Goal: Task Accomplishment & Management: Complete application form

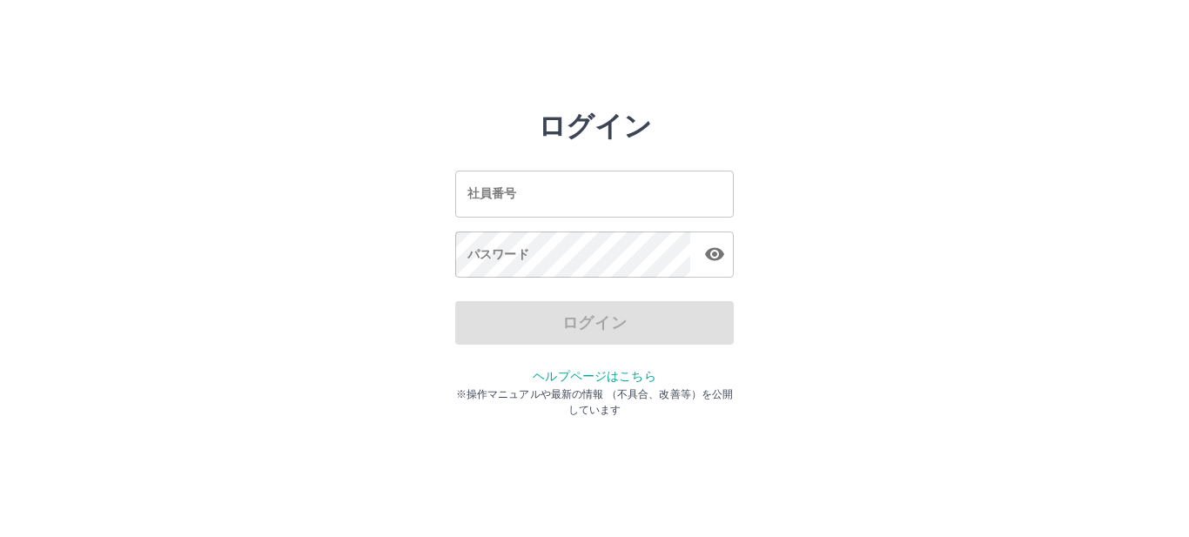
click at [576, 198] on input "社員番号" at bounding box center [594, 194] width 279 height 46
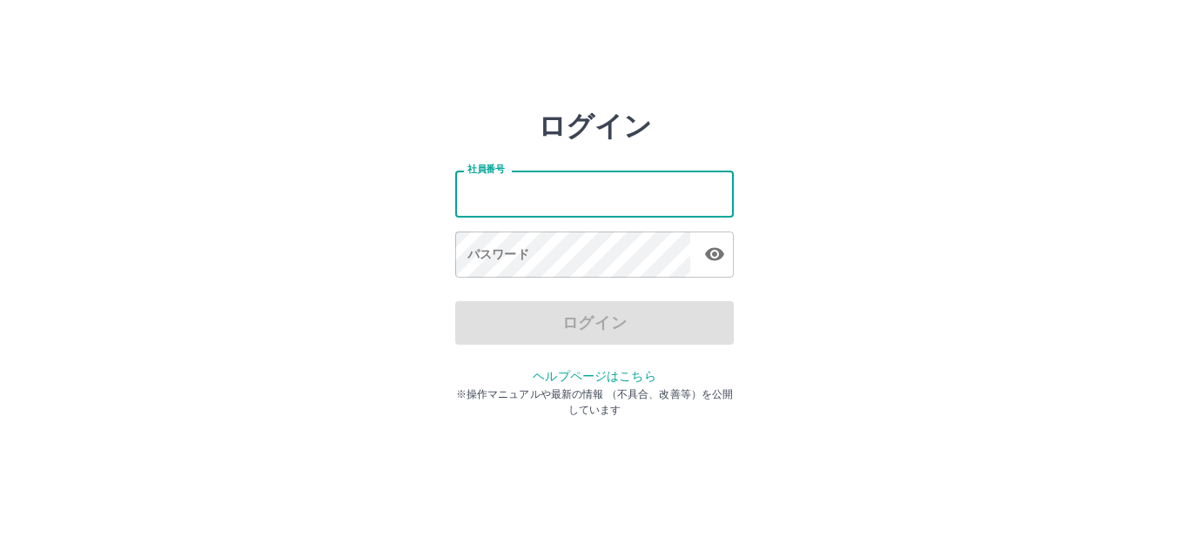
type input "*******"
click at [713, 249] on icon "button" at bounding box center [714, 254] width 19 height 13
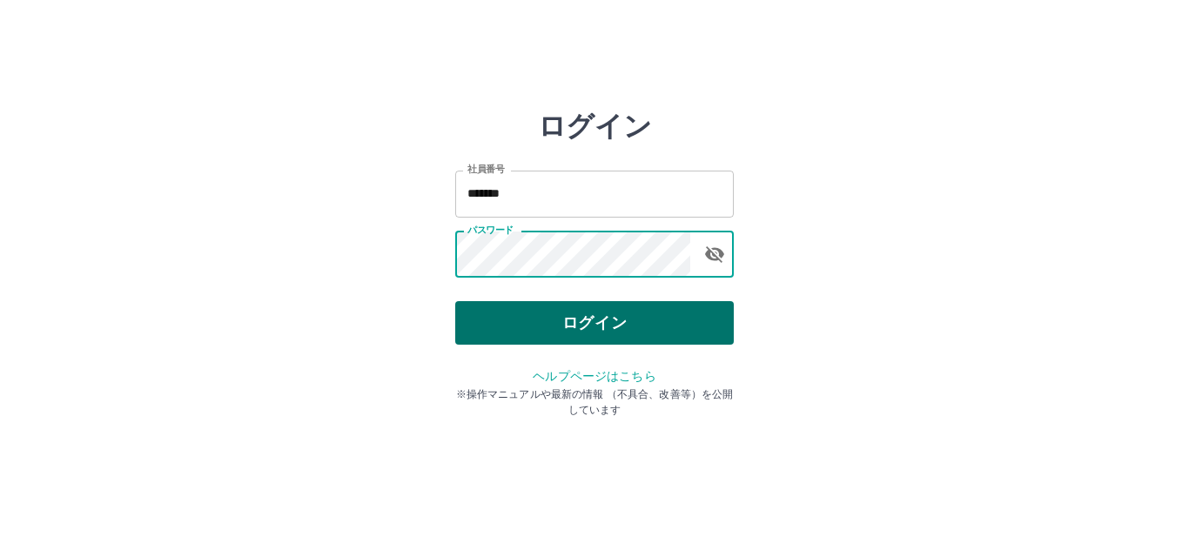
click at [636, 313] on button "ログイン" at bounding box center [594, 323] width 279 height 44
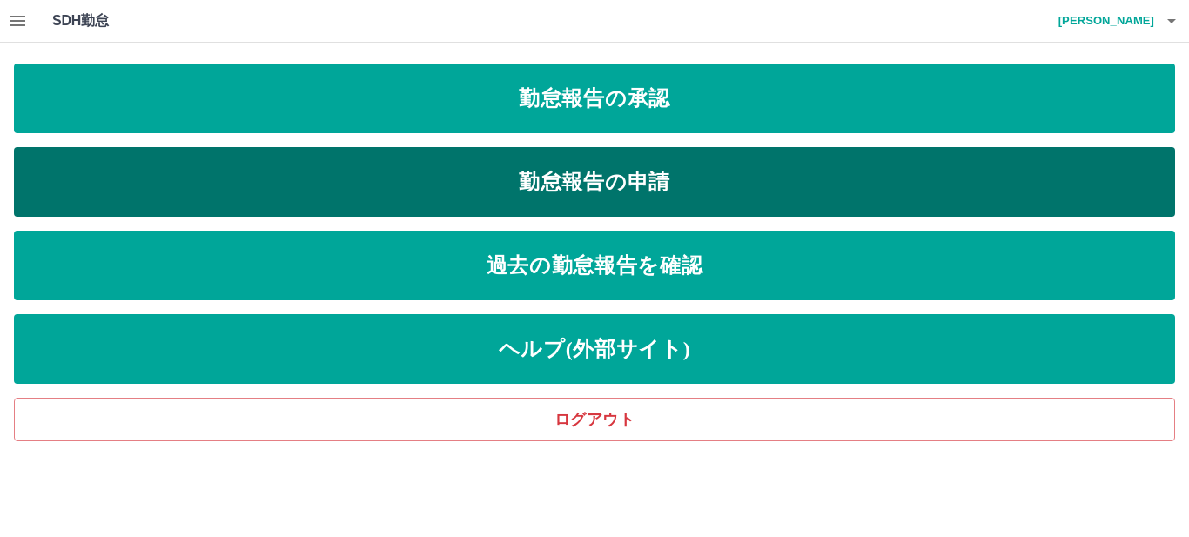
click at [651, 182] on link "勤怠報告の申請" at bounding box center [594, 182] width 1161 height 70
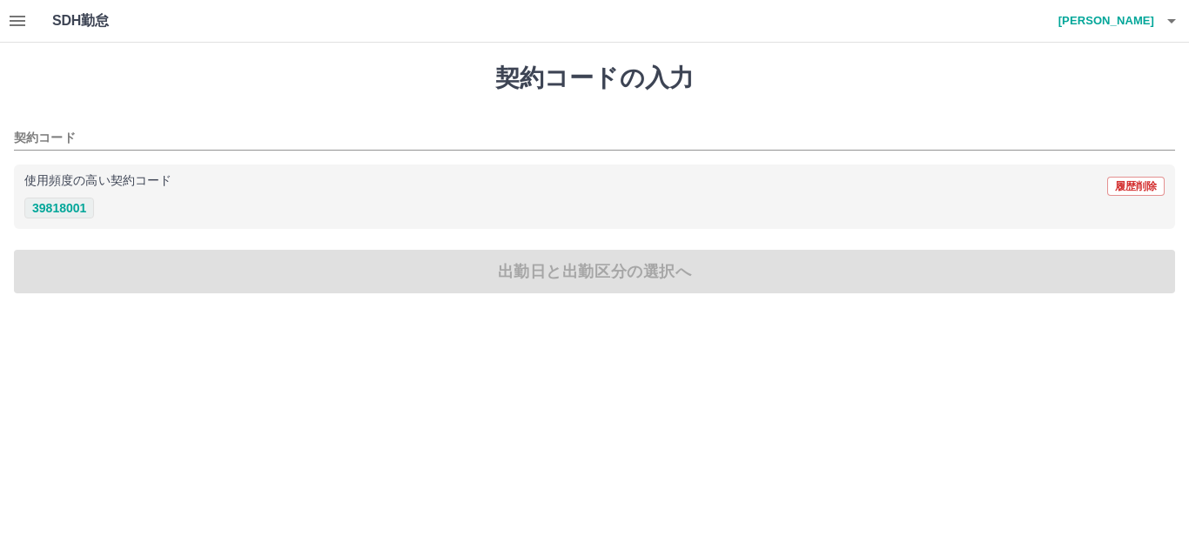
click at [84, 208] on button "39818001" at bounding box center [59, 208] width 70 height 21
type input "********"
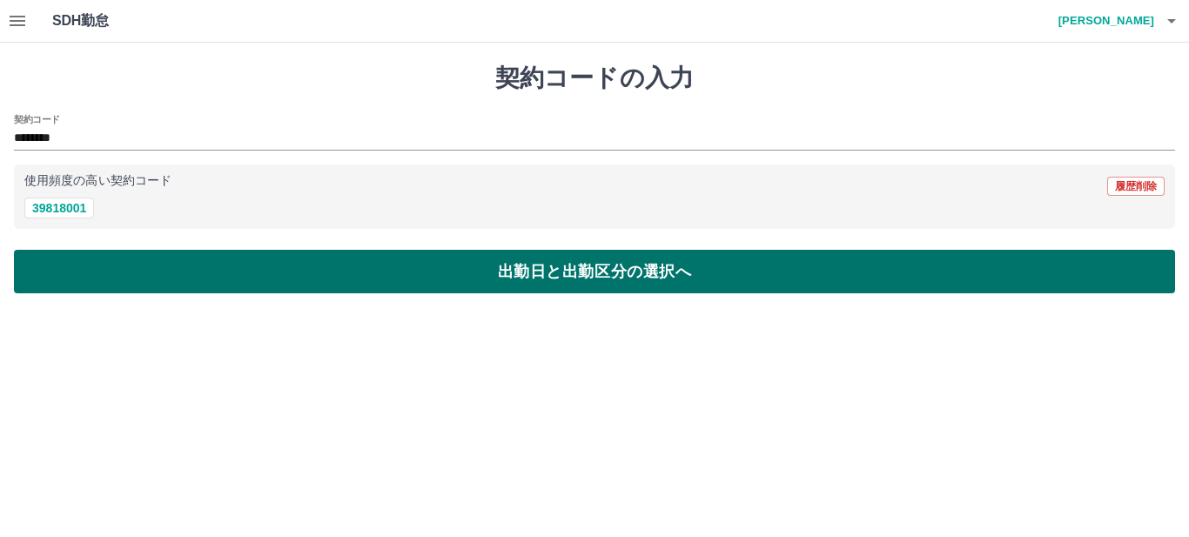
click at [162, 279] on button "出勤日と出勤区分の選択へ" at bounding box center [594, 272] width 1161 height 44
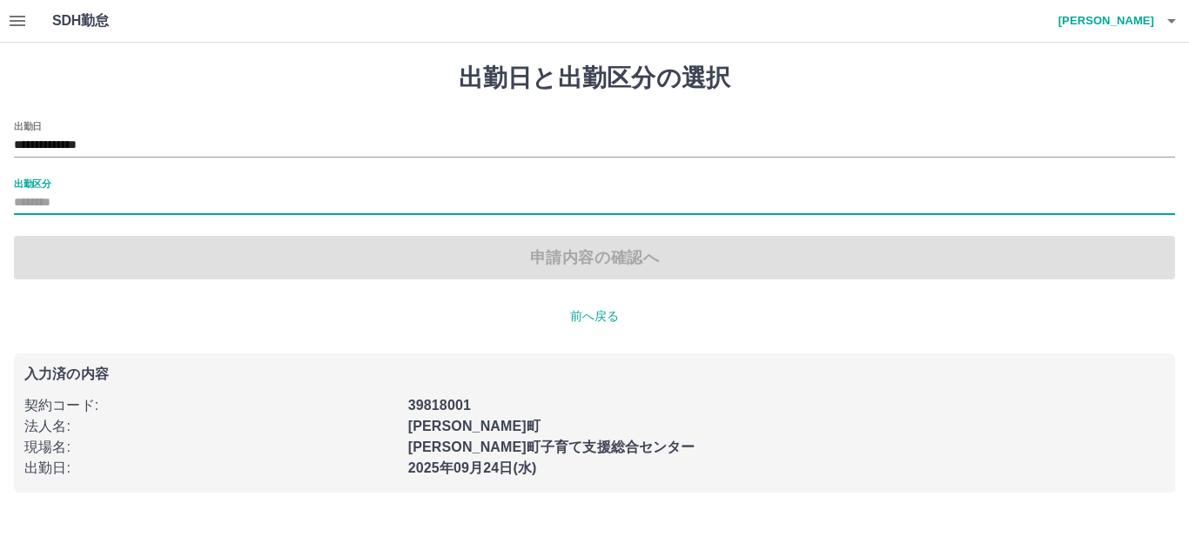
click at [111, 196] on input "出勤区分" at bounding box center [594, 203] width 1161 height 22
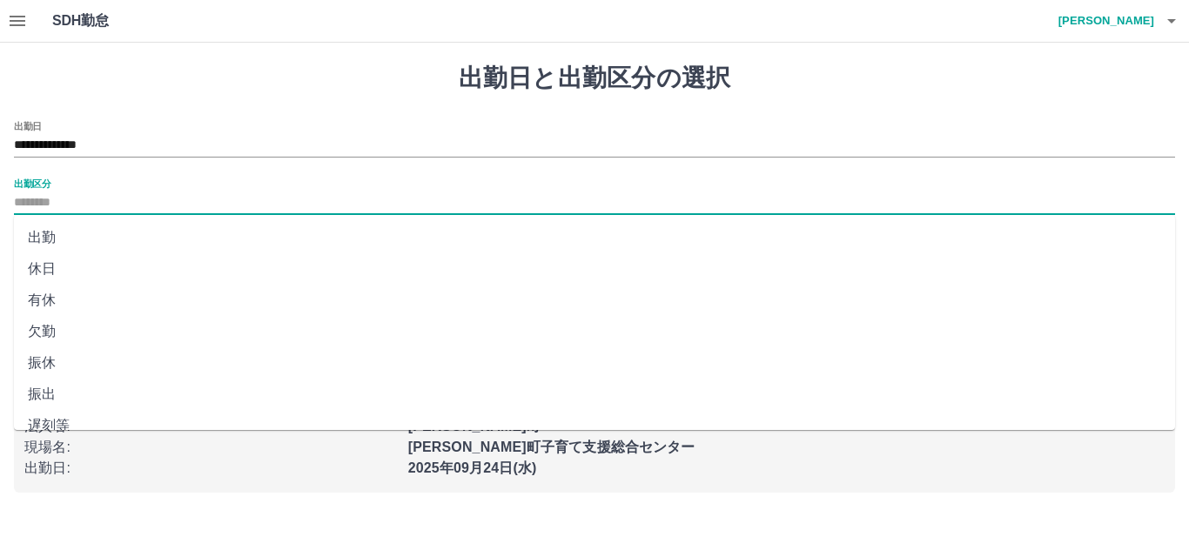
drag, startPoint x: 71, startPoint y: 237, endPoint x: 89, endPoint y: 234, distance: 17.6
click at [72, 237] on li "出勤" at bounding box center [594, 237] width 1161 height 31
type input "**"
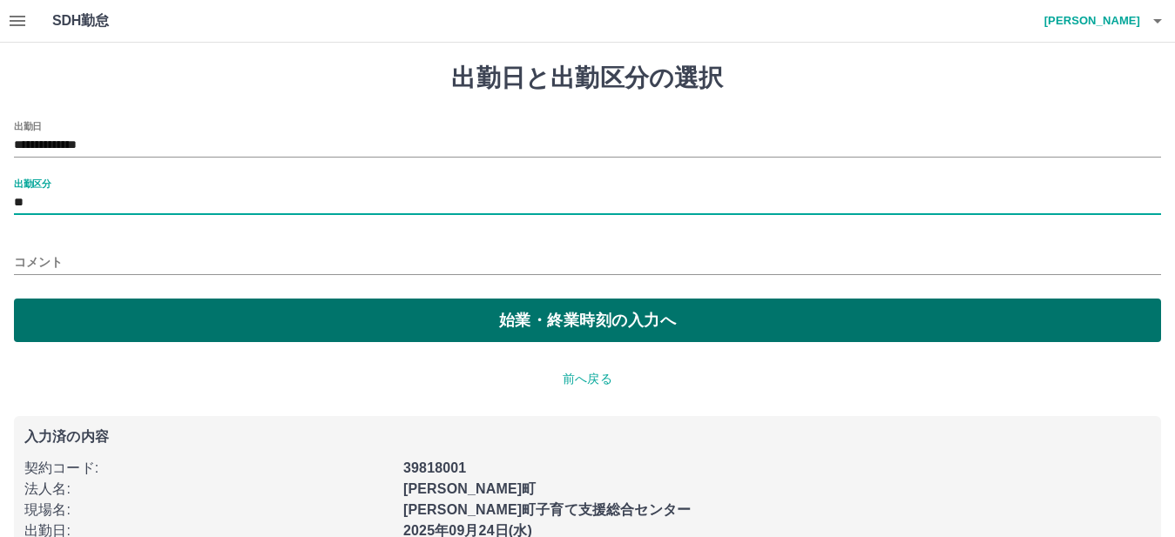
click at [161, 313] on button "始業・終業時刻の入力へ" at bounding box center [587, 321] width 1147 height 44
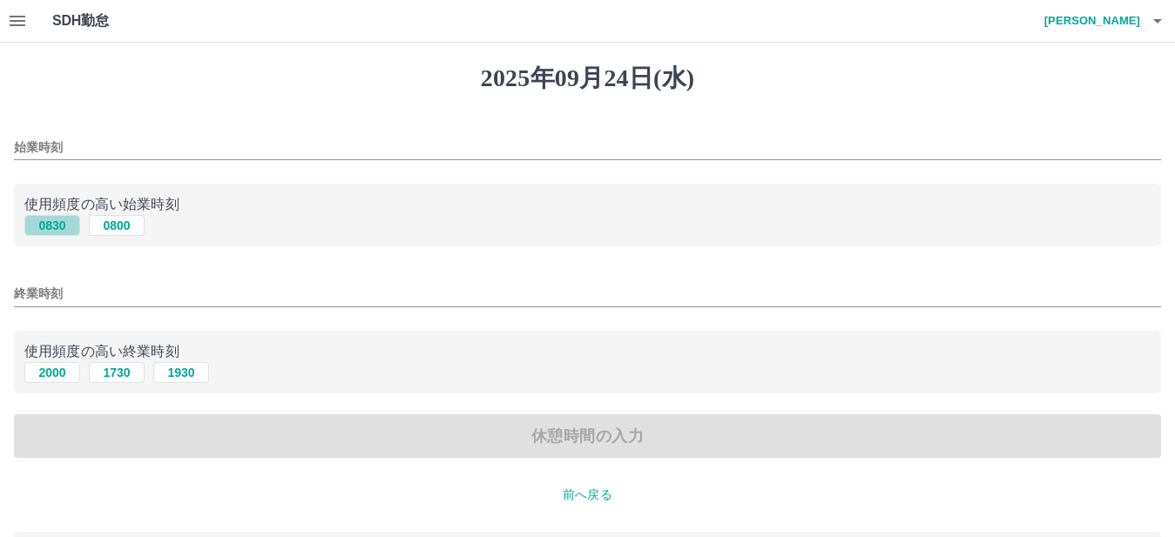
click at [59, 228] on button "0830" at bounding box center [52, 225] width 56 height 21
type input "****"
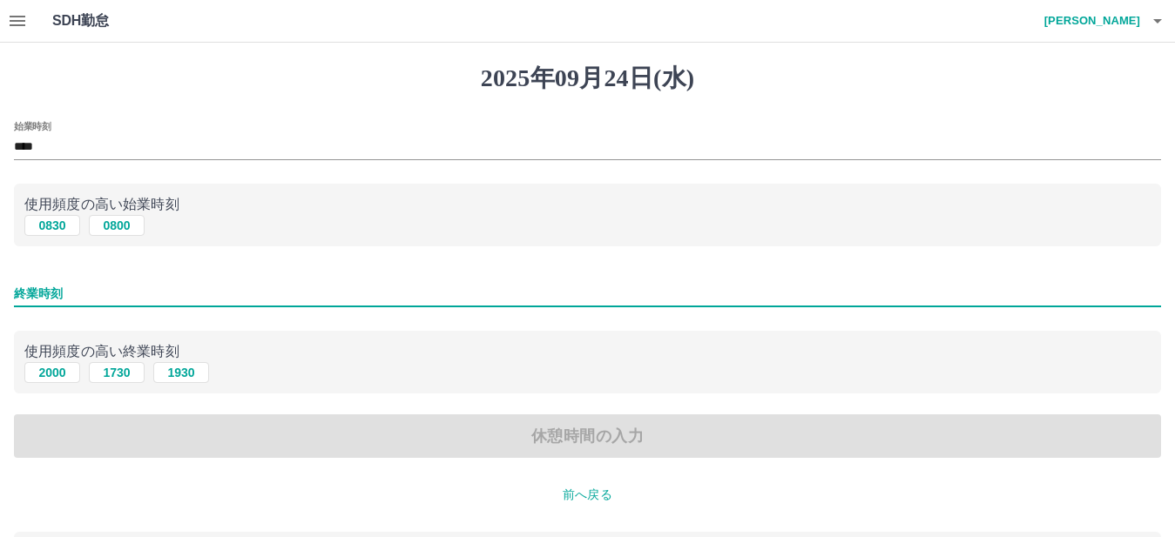
click at [93, 291] on input "終業時刻" at bounding box center [587, 293] width 1147 height 25
type input "****"
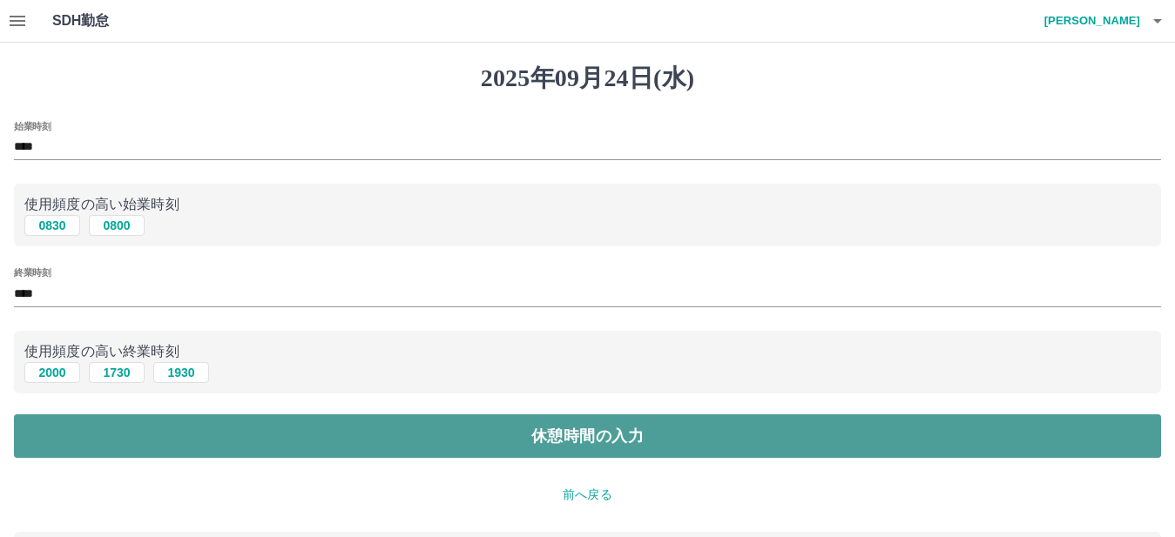
click at [240, 436] on button "休憩時間の入力" at bounding box center [587, 436] width 1147 height 44
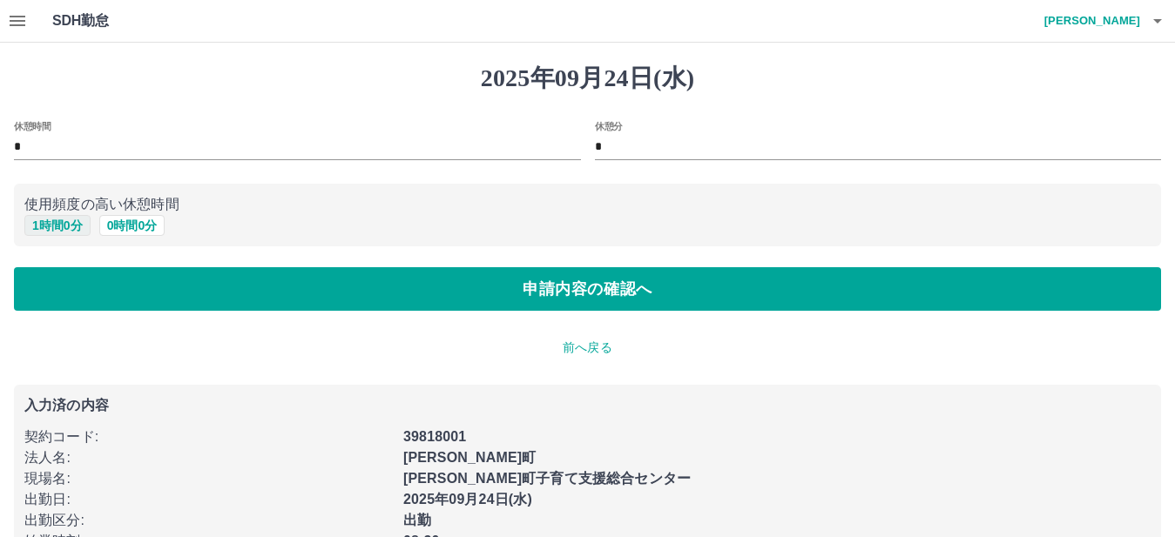
click at [66, 223] on button "1 時間 0 分" at bounding box center [57, 225] width 66 height 21
type input "*"
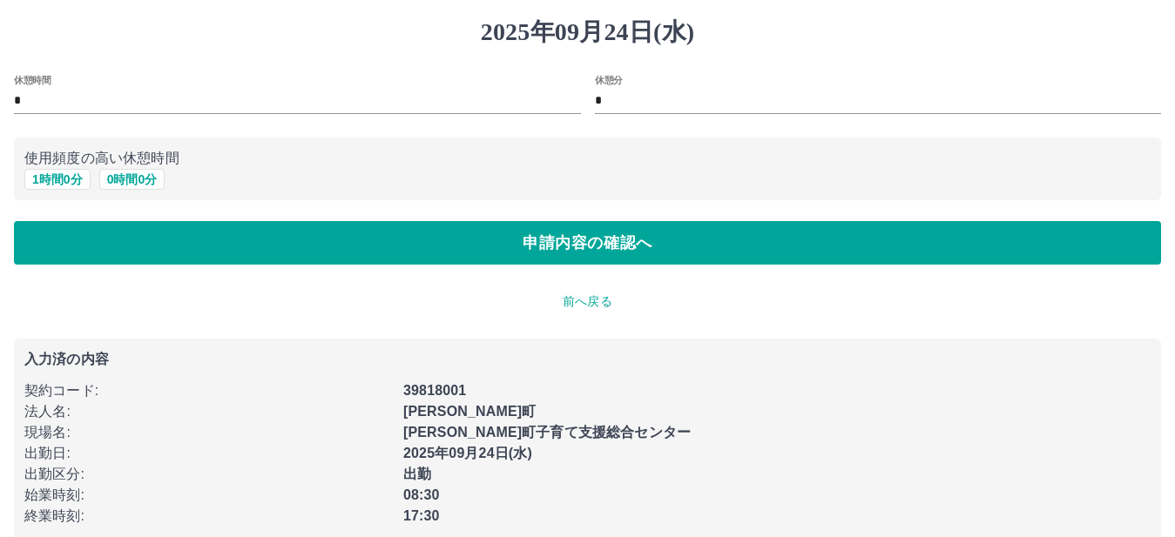
scroll to position [71, 0]
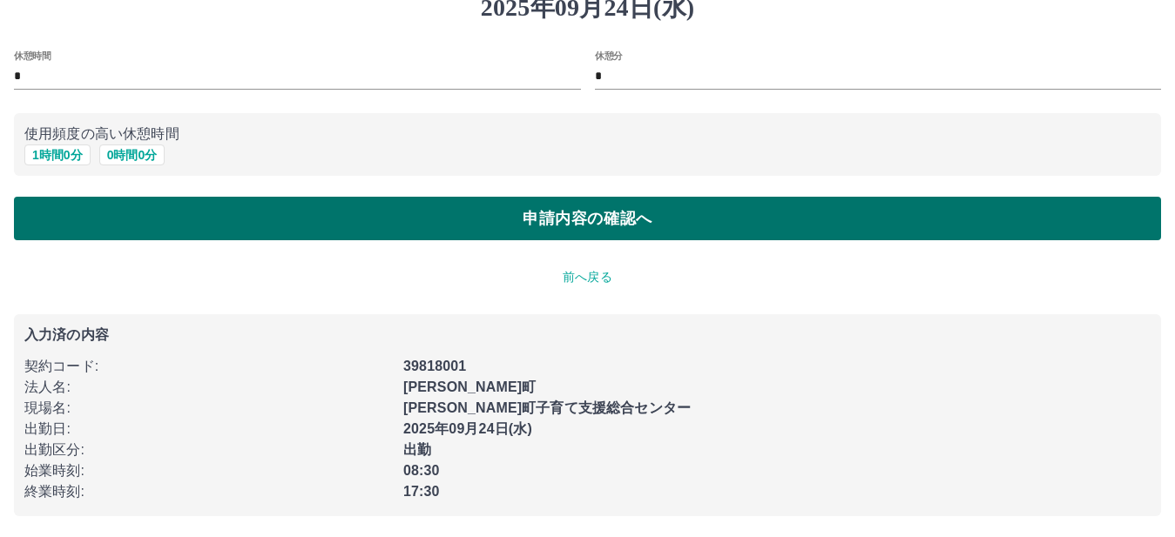
click at [460, 212] on button "申請内容の確認へ" at bounding box center [587, 219] width 1147 height 44
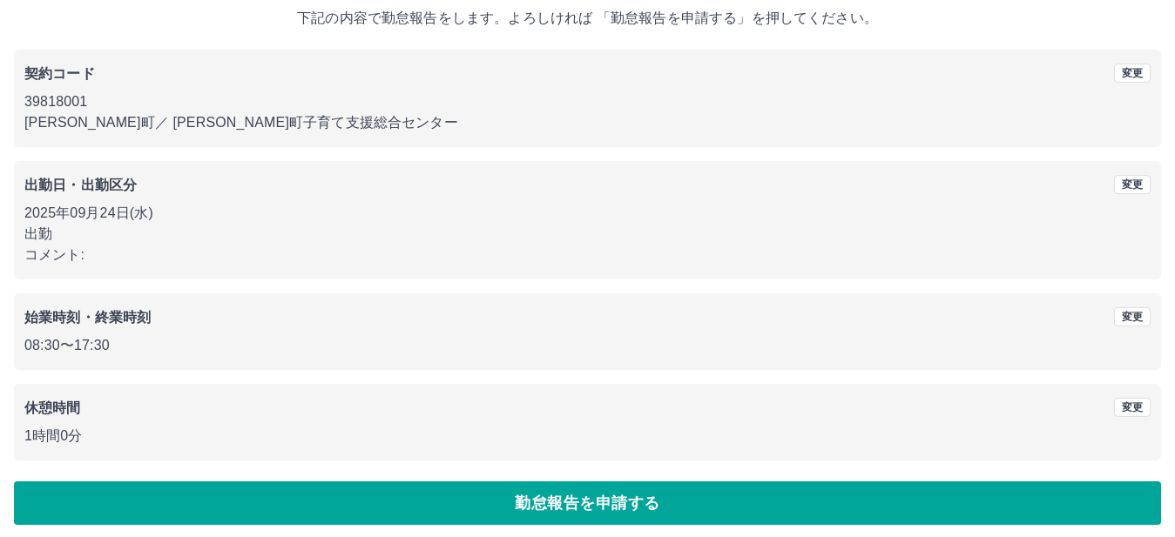
scroll to position [115, 0]
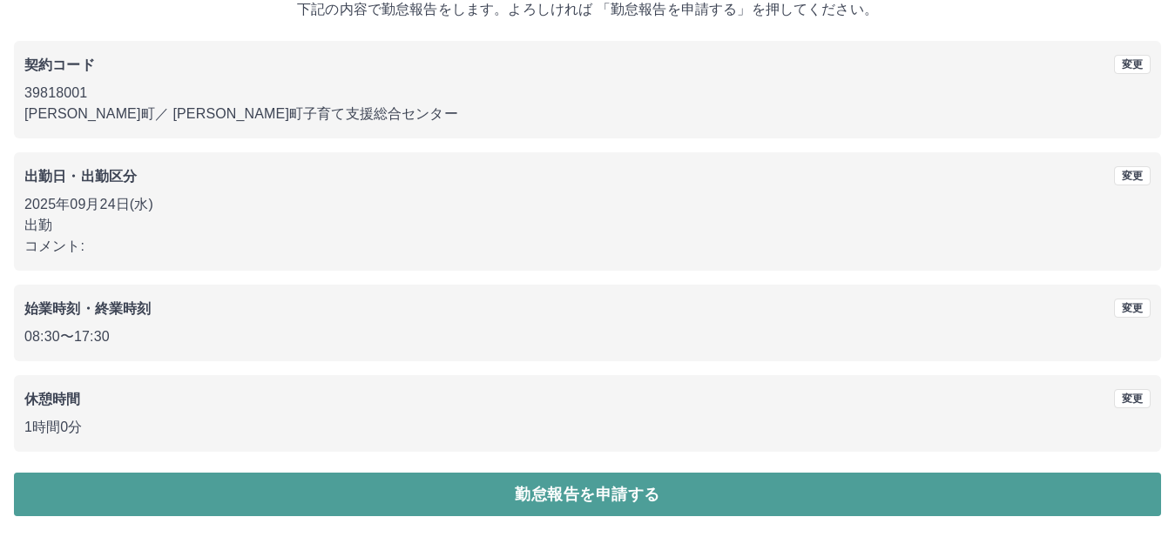
click at [385, 495] on button "勤怠報告を申請する" at bounding box center [587, 495] width 1147 height 44
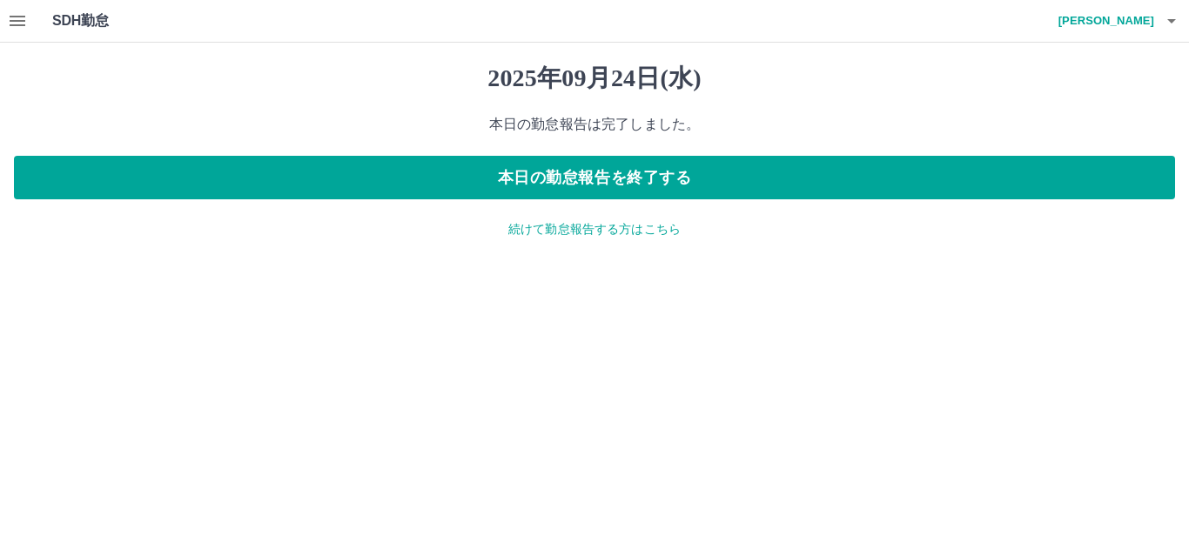
click at [572, 233] on p "続けて勤怠報告する方はこちら" at bounding box center [594, 229] width 1161 height 18
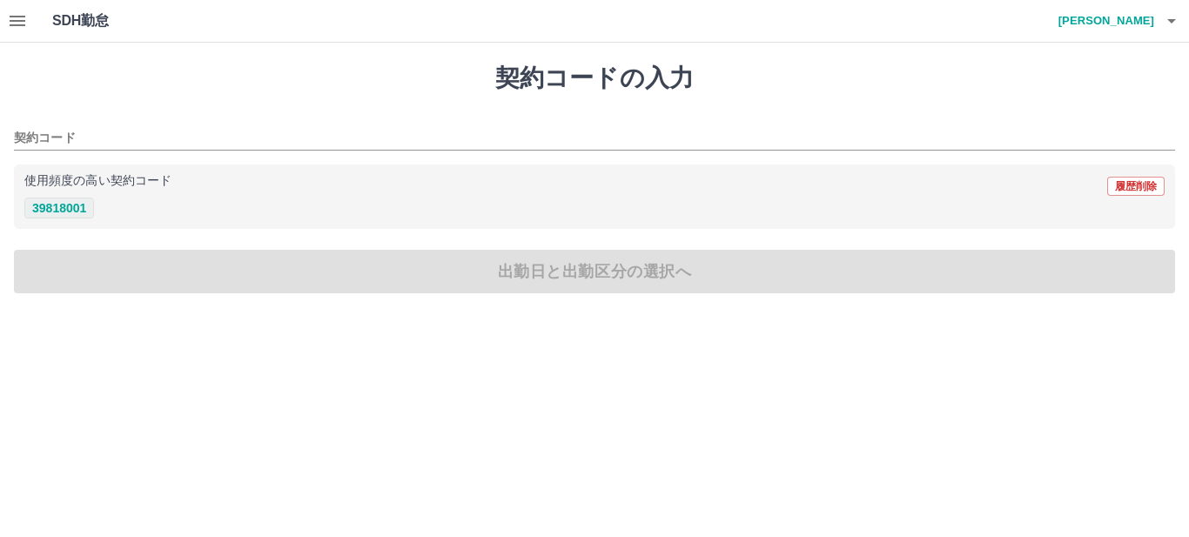
click at [51, 201] on button "39818001" at bounding box center [59, 208] width 70 height 21
type input "********"
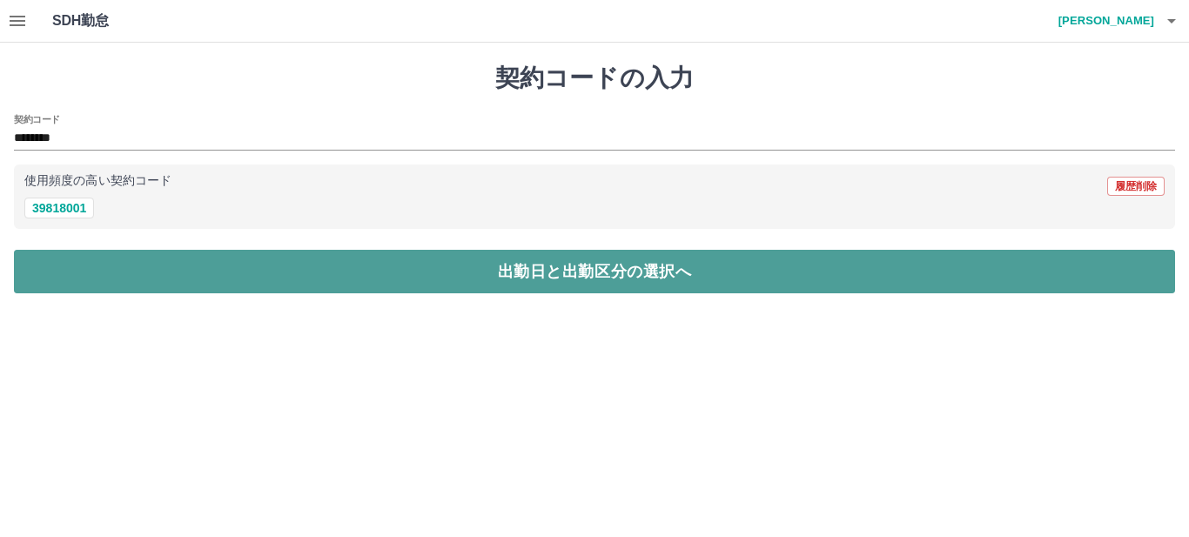
click at [100, 265] on button "出勤日と出勤区分の選択へ" at bounding box center [594, 272] width 1161 height 44
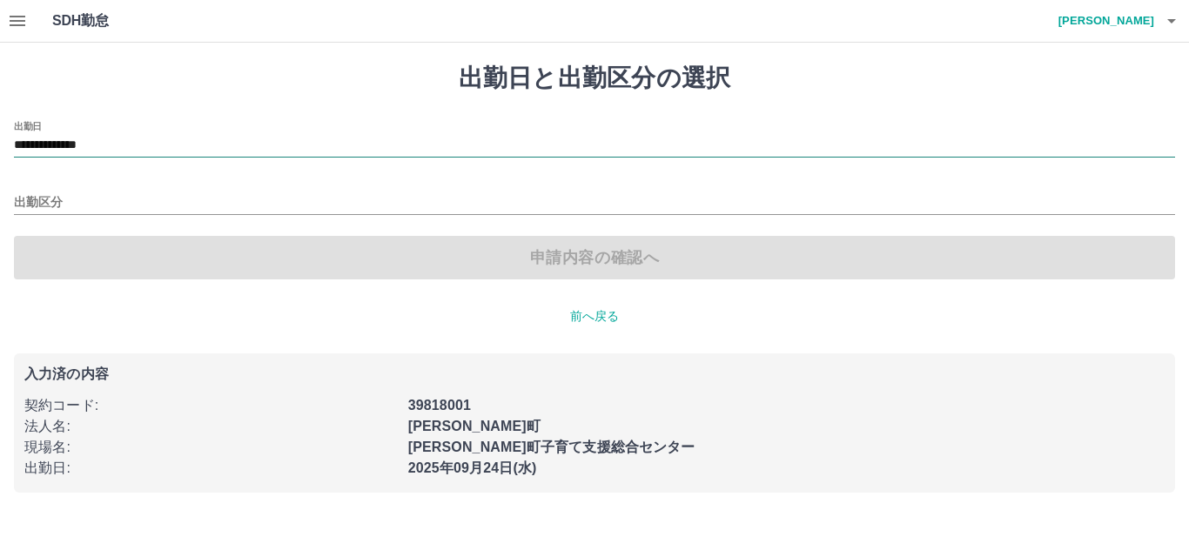
click at [183, 138] on input "**********" at bounding box center [594, 146] width 1161 height 22
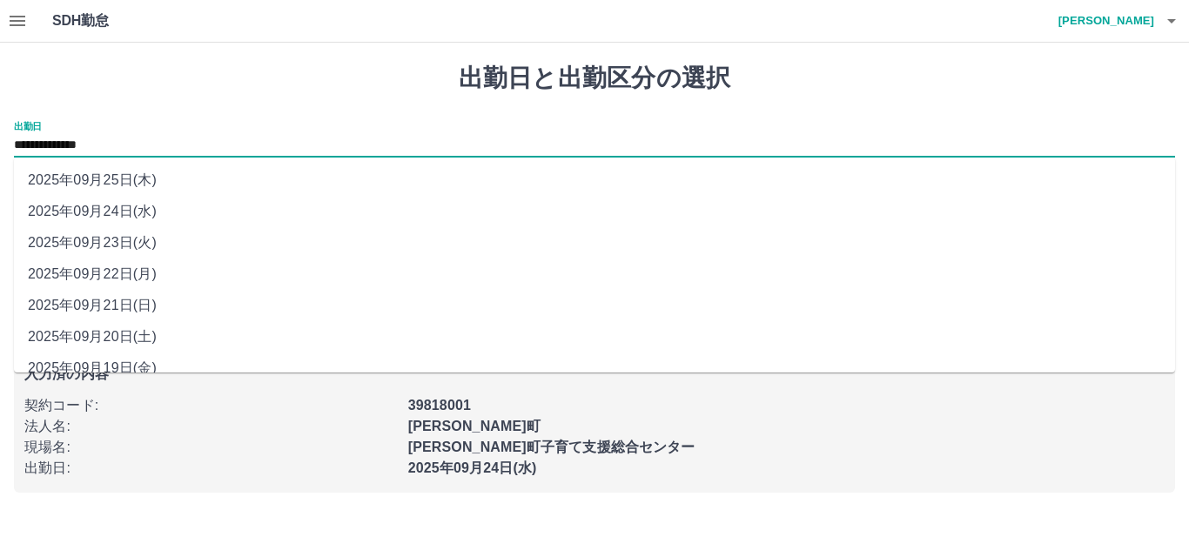
click at [152, 182] on li "2025年09月25日(木)" at bounding box center [594, 180] width 1161 height 31
type input "**********"
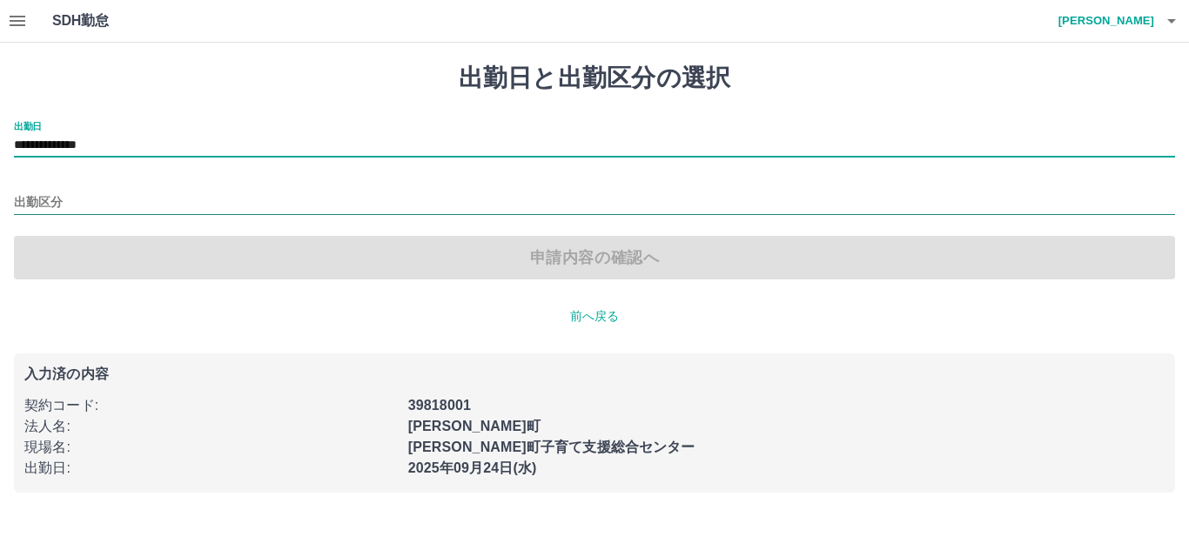
click at [130, 197] on input "出勤区分" at bounding box center [594, 203] width 1161 height 22
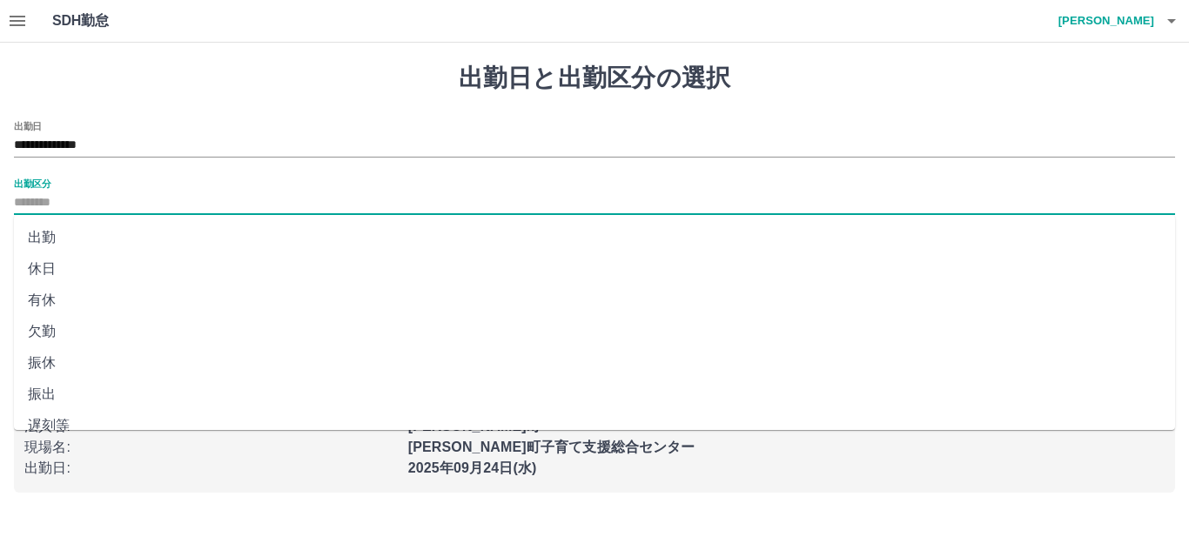
drag, startPoint x: 102, startPoint y: 361, endPoint x: 105, endPoint y: 345, distance: 16.9
click at [101, 361] on li "振休" at bounding box center [594, 362] width 1161 height 31
type input "**"
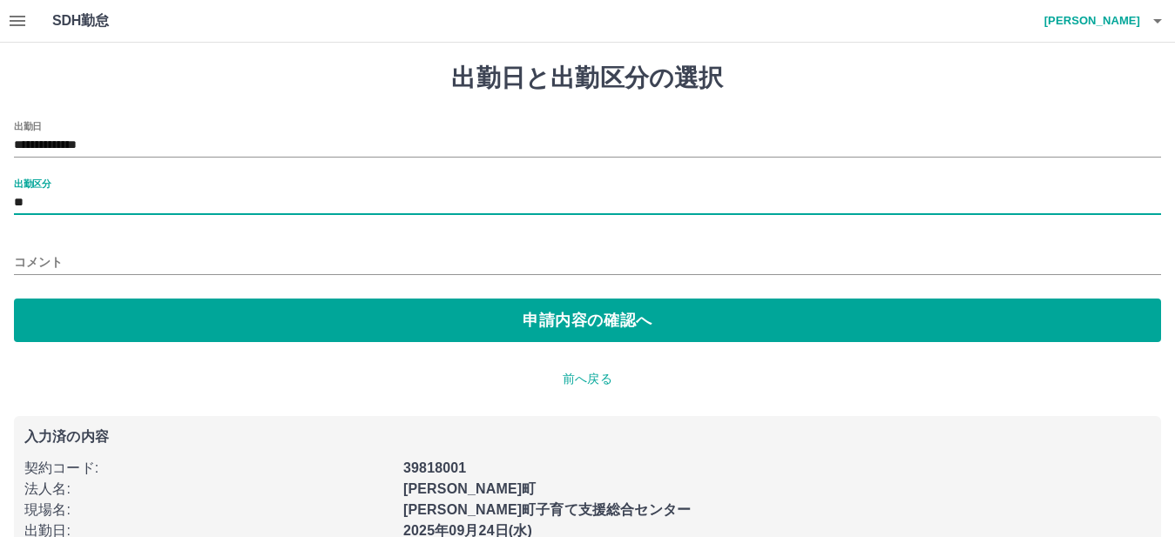
click at [144, 261] on input "コメント" at bounding box center [587, 262] width 1147 height 25
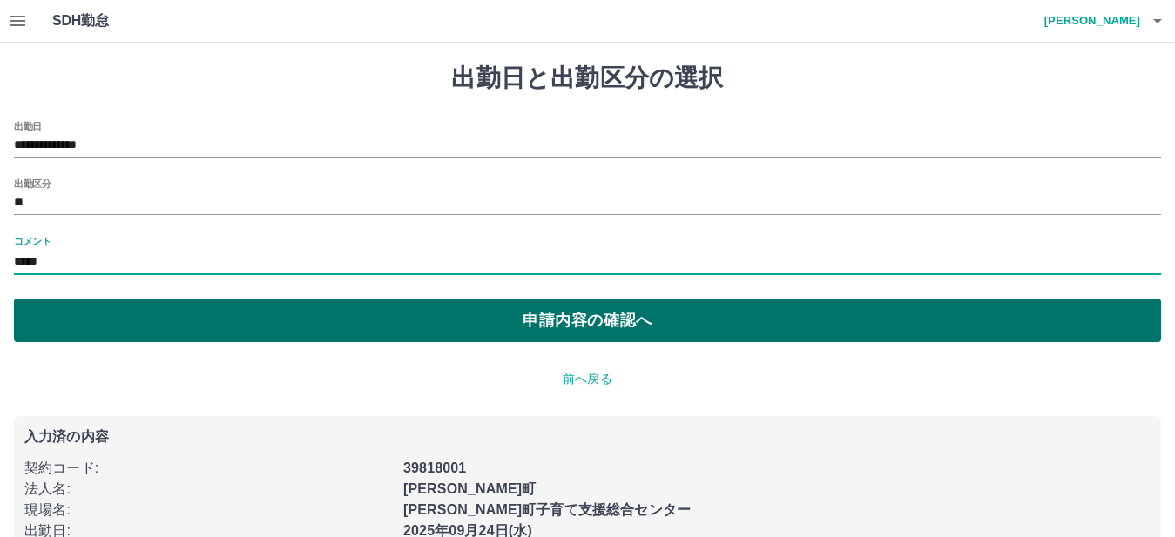
type input "*****"
click at [209, 321] on button "申請内容の確認へ" at bounding box center [587, 321] width 1147 height 44
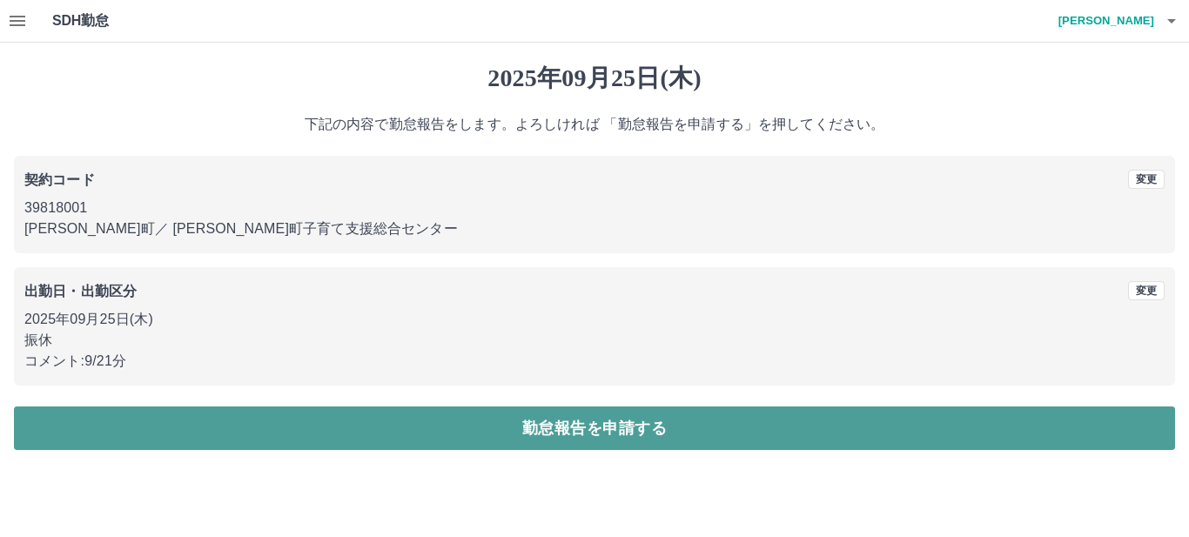
click at [302, 420] on button "勤怠報告を申請する" at bounding box center [594, 429] width 1161 height 44
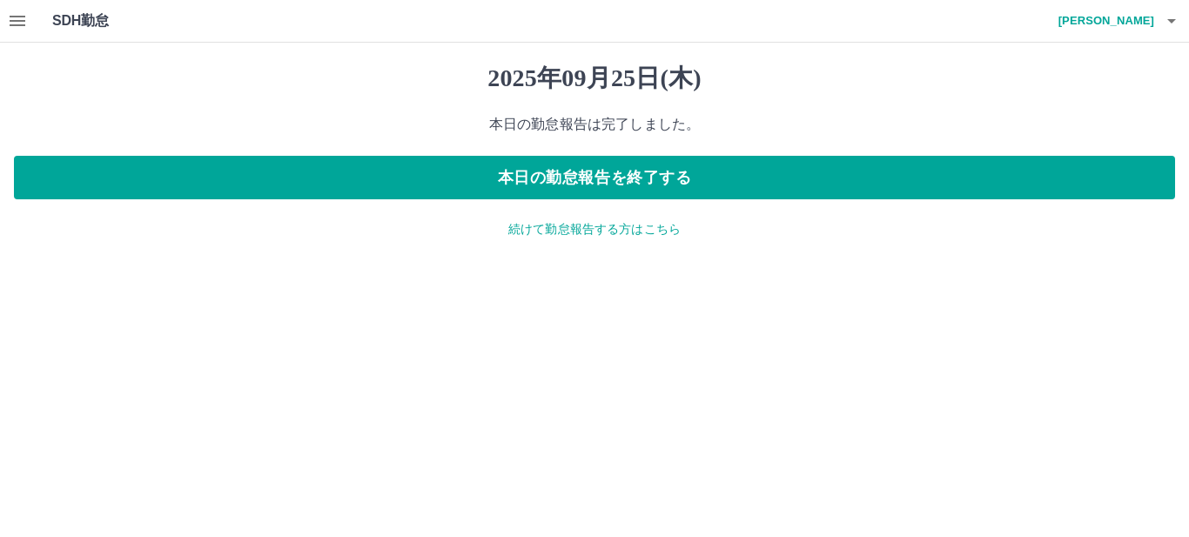
click at [19, 15] on icon "button" at bounding box center [17, 20] width 21 height 21
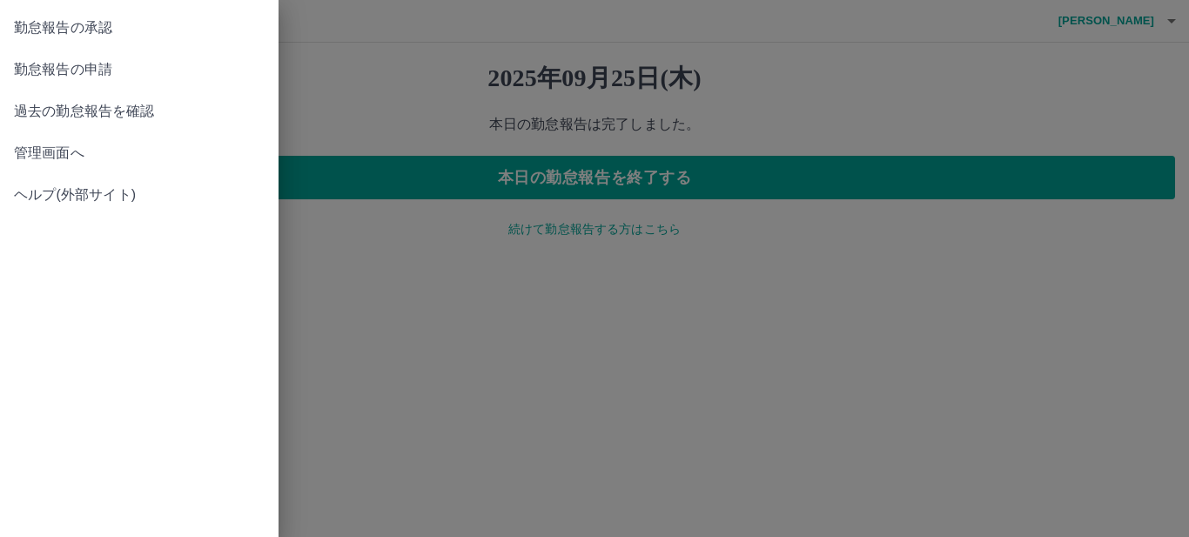
click at [141, 26] on span "勤怠報告の承認" at bounding box center [139, 27] width 251 height 21
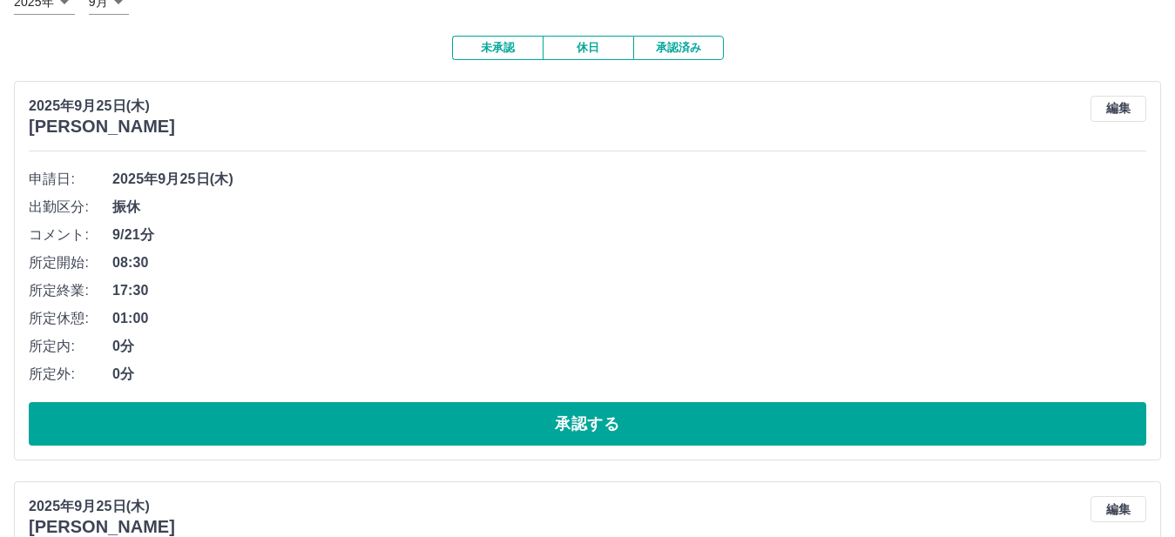
scroll to position [261, 0]
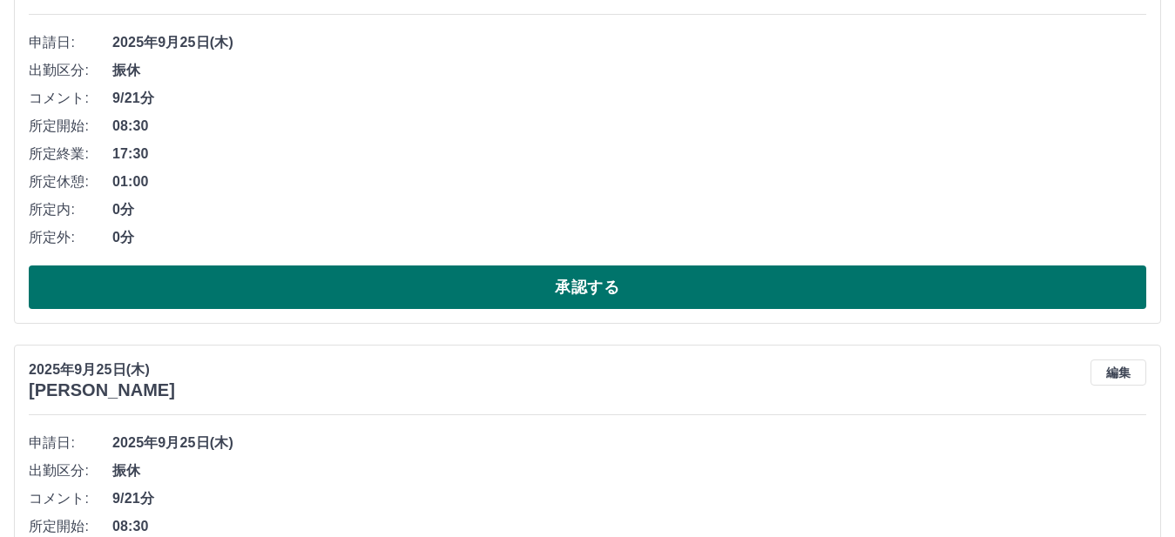
click at [690, 287] on button "承認する" at bounding box center [587, 288] width 1117 height 44
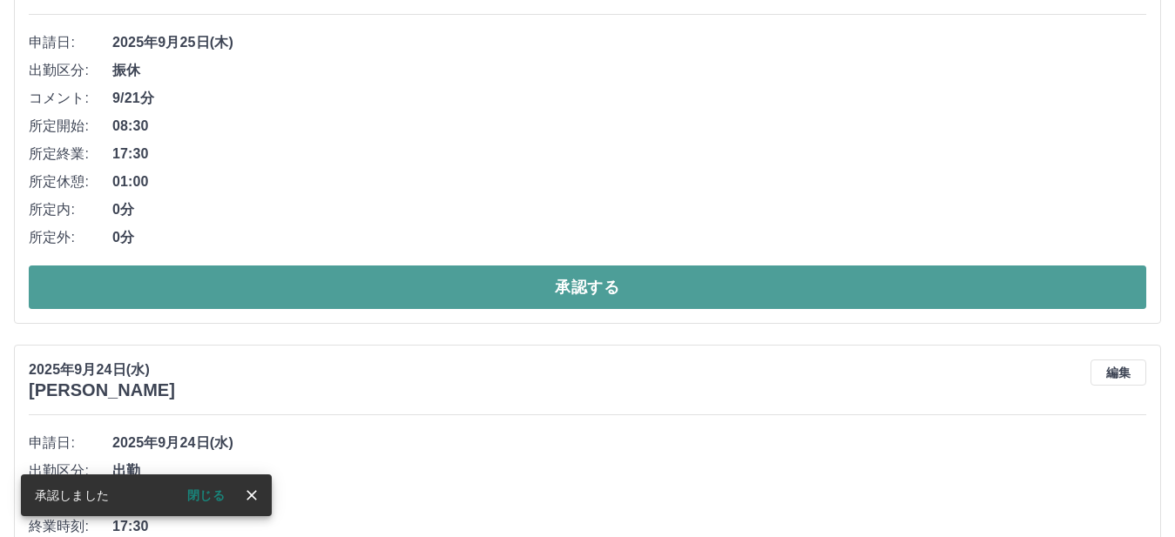
click at [733, 294] on button "承認する" at bounding box center [587, 288] width 1117 height 44
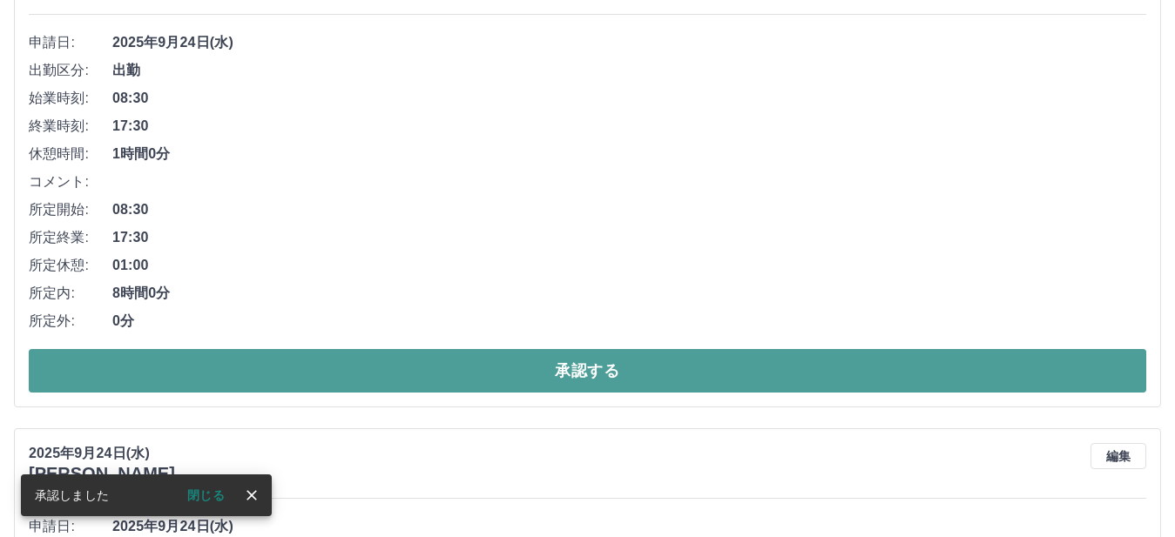
click at [739, 367] on button "承認する" at bounding box center [587, 371] width 1117 height 44
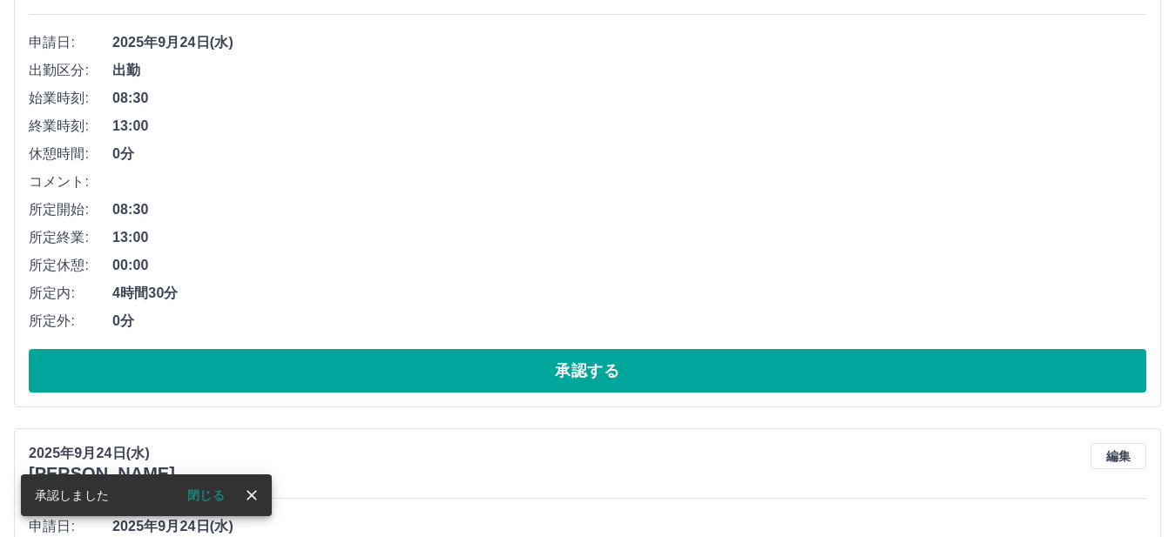
click at [704, 347] on div "申請日: [DATE] 出勤区分: 出勤 始業時刻: 08:30 終業時刻: 13:00 休憩時間: 0分 コメント: 所定開始: 08:30 所定終業: 1…" at bounding box center [587, 211] width 1117 height 364
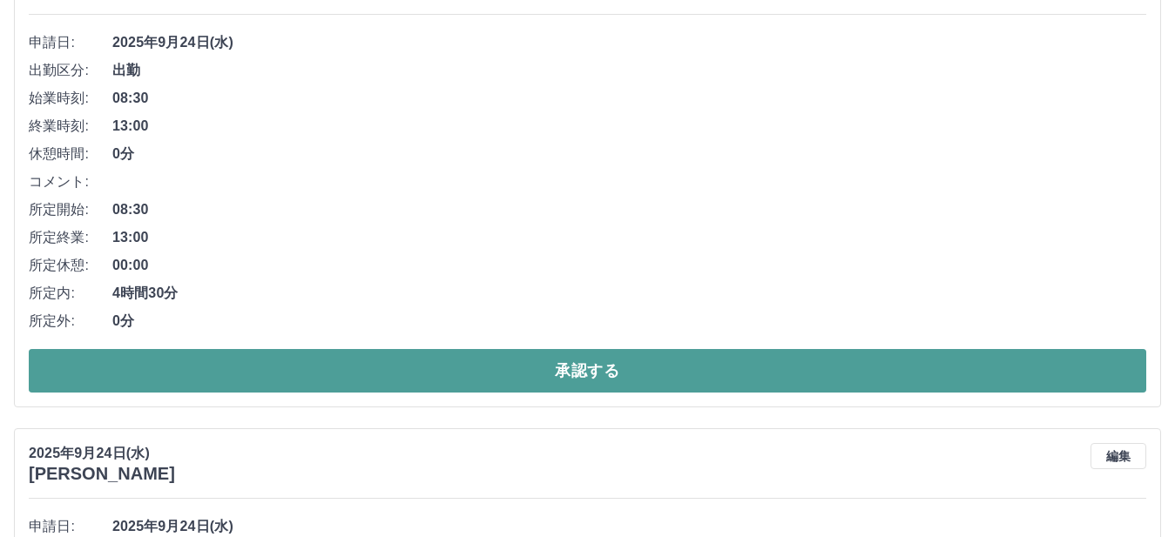
click at [715, 369] on button "承認する" at bounding box center [587, 371] width 1117 height 44
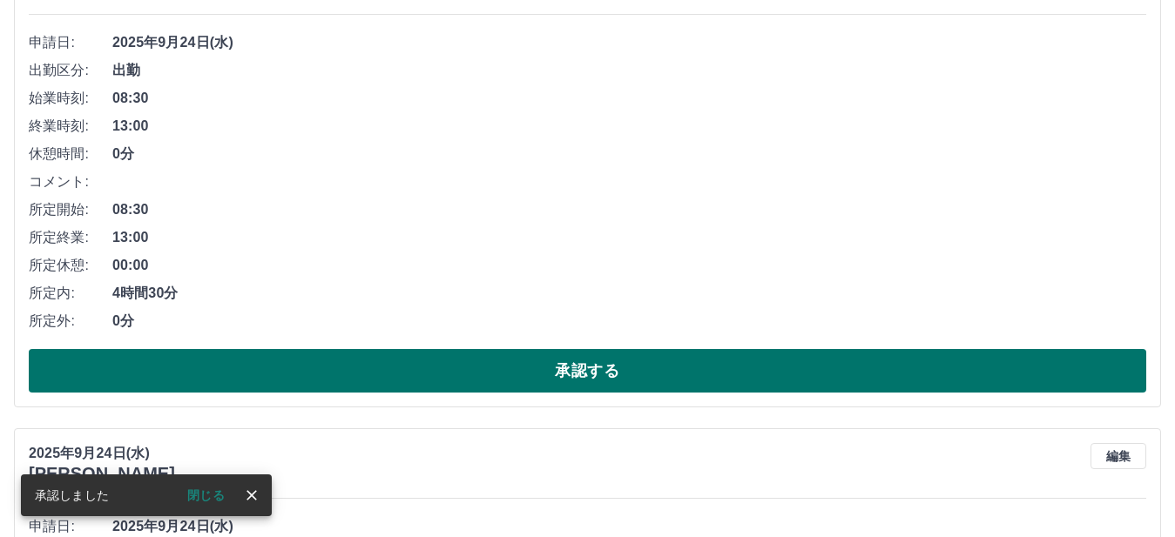
click at [750, 368] on button "承認する" at bounding box center [587, 371] width 1117 height 44
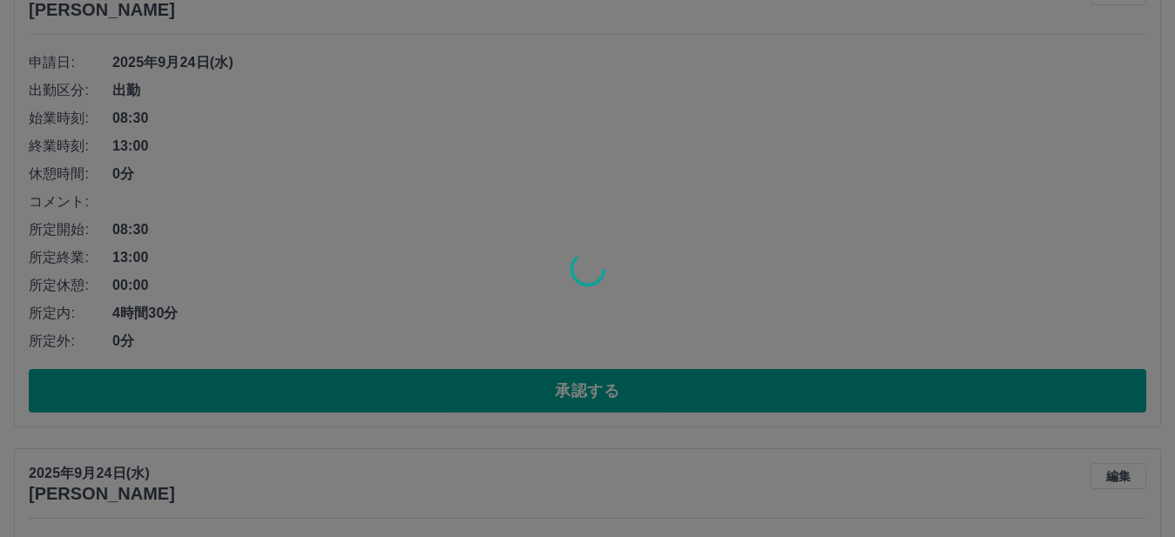
scroll to position [174, 0]
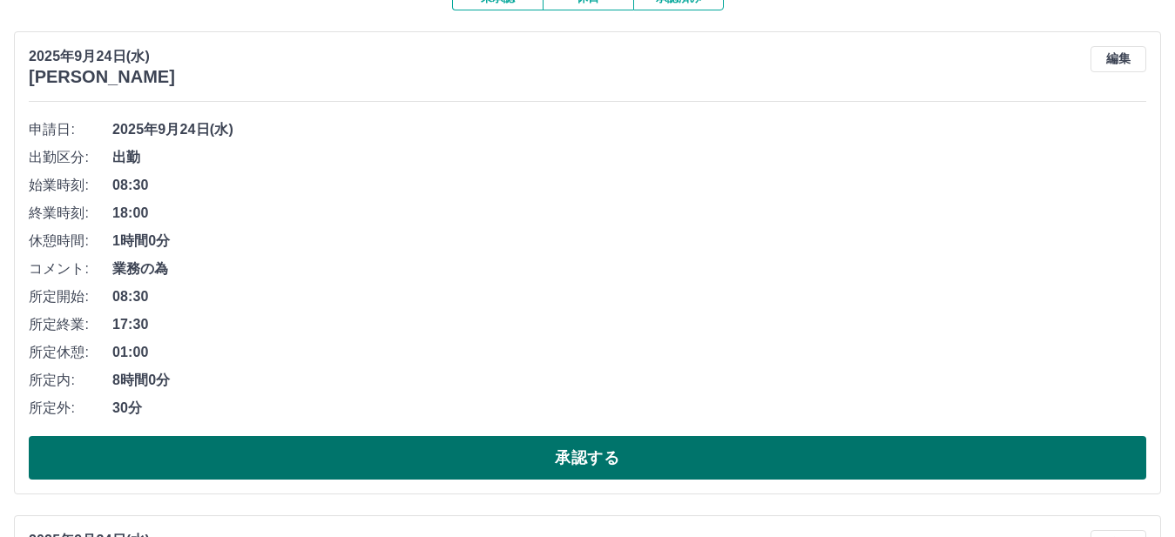
click at [748, 447] on button "承認する" at bounding box center [587, 458] width 1117 height 44
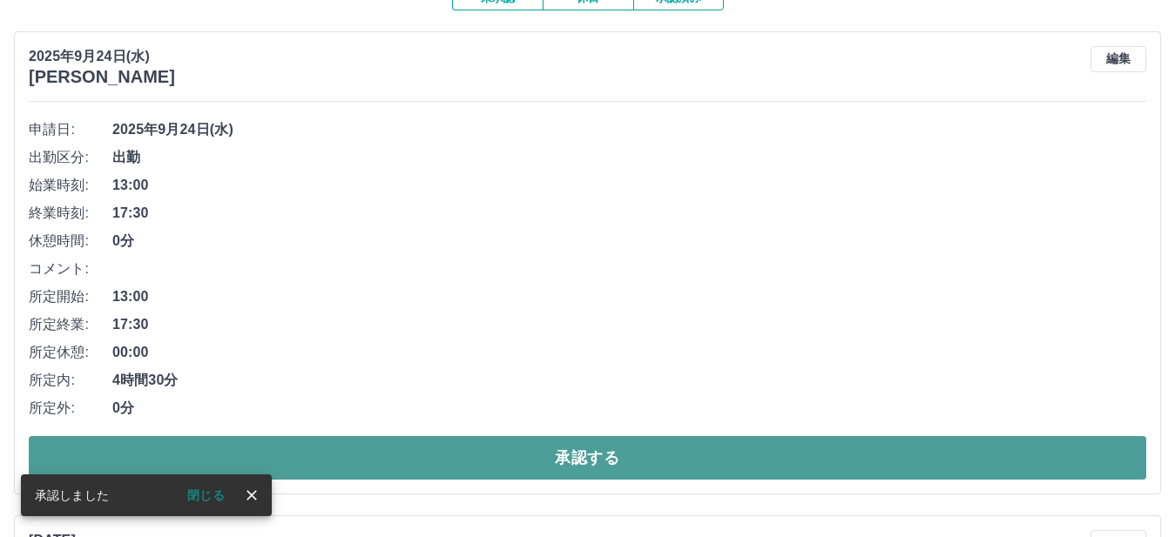
click at [759, 457] on button "承認する" at bounding box center [587, 458] width 1117 height 44
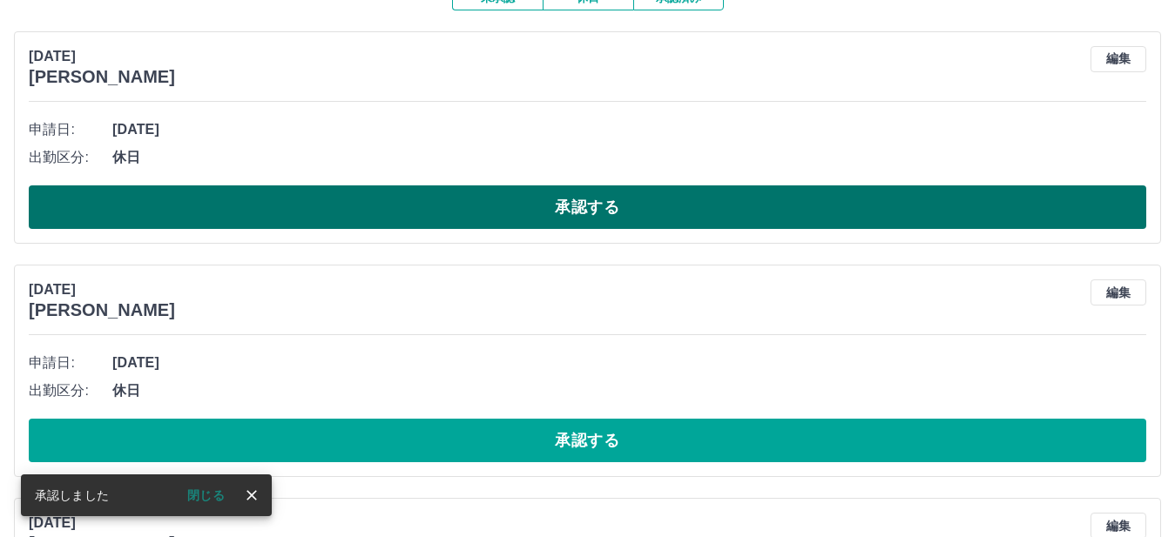
click at [858, 209] on button "承認する" at bounding box center [587, 207] width 1117 height 44
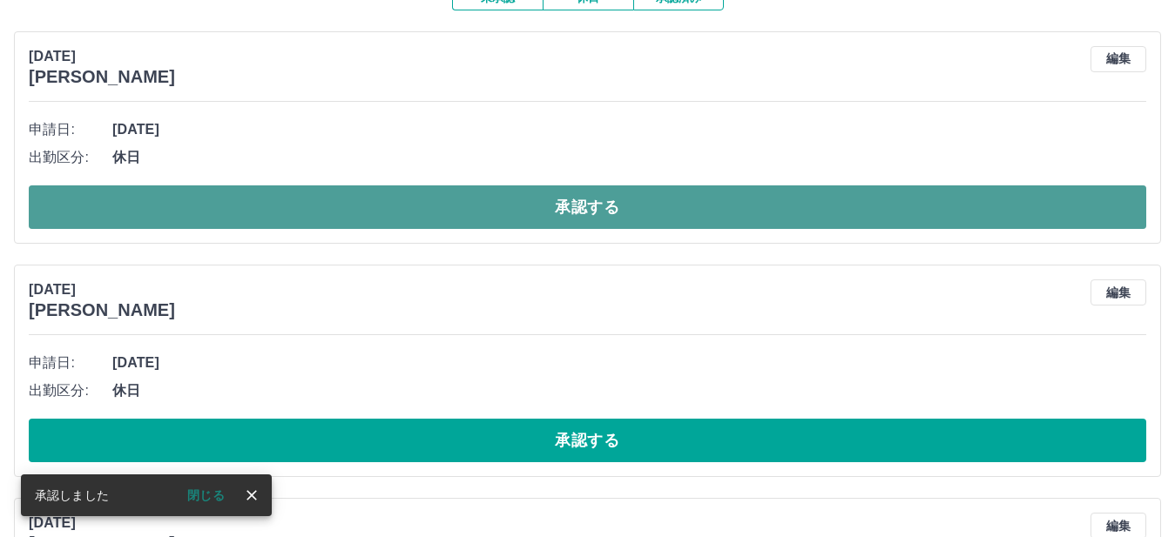
click at [878, 223] on button "承認する" at bounding box center [587, 207] width 1117 height 44
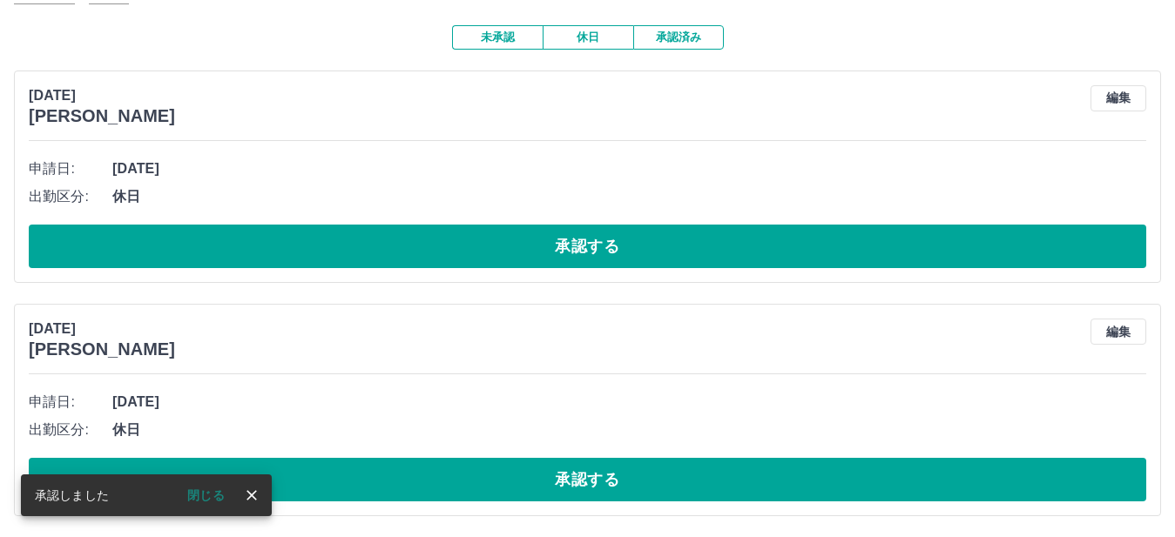
scroll to position [137, 0]
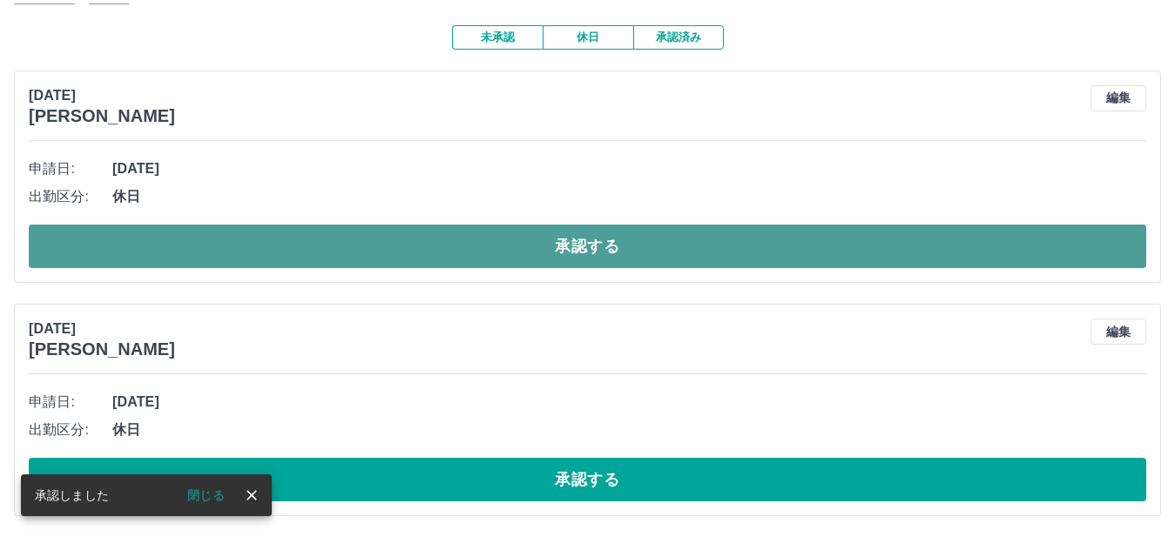
click at [881, 233] on button "承認する" at bounding box center [587, 247] width 1117 height 44
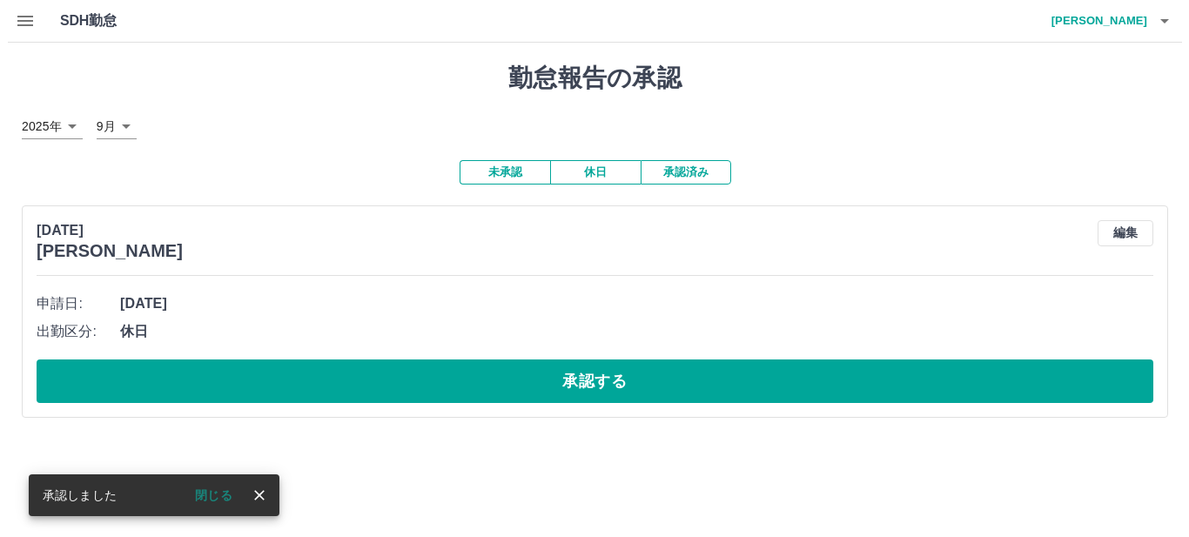
scroll to position [0, 0]
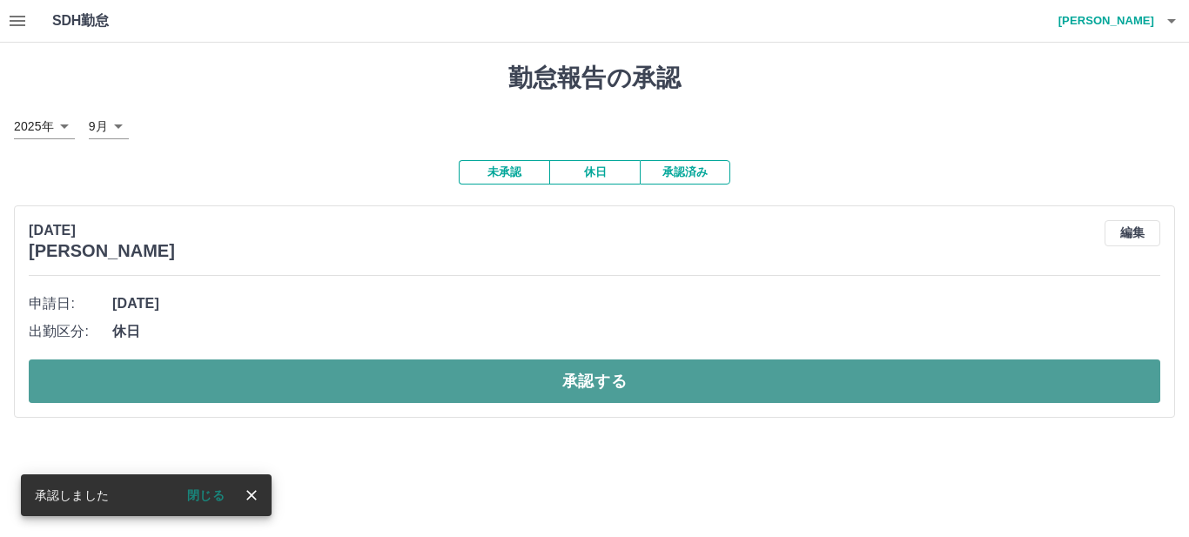
click at [845, 383] on button "承認する" at bounding box center [595, 382] width 1132 height 44
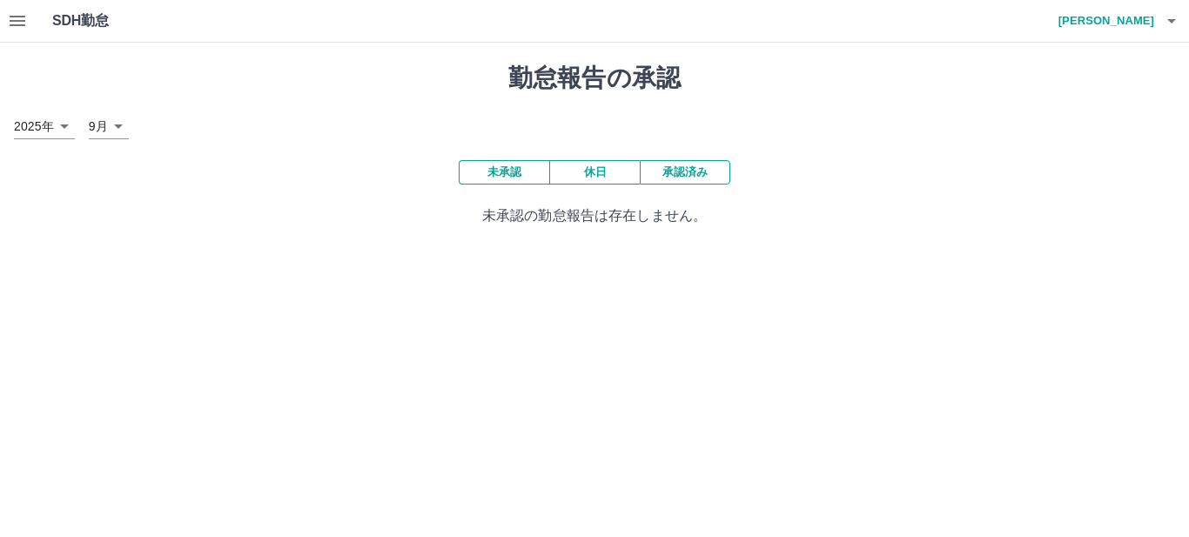
click at [1172, 23] on icon "button" at bounding box center [1172, 21] width 9 height 4
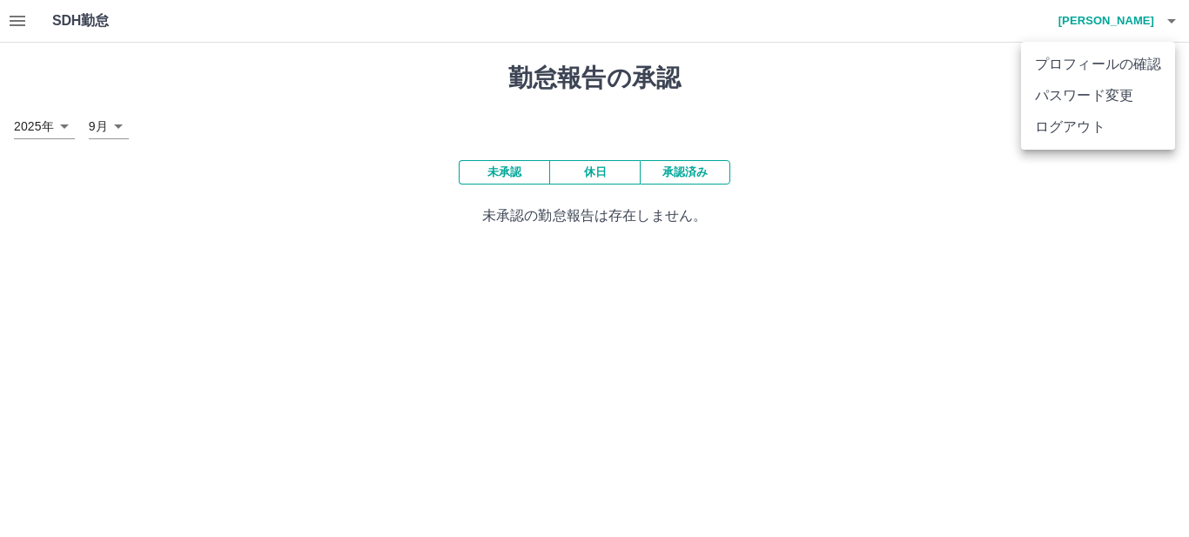
click at [1152, 125] on li "ログアウト" at bounding box center [1098, 126] width 154 height 31
